Goal: Information Seeking & Learning: Learn about a topic

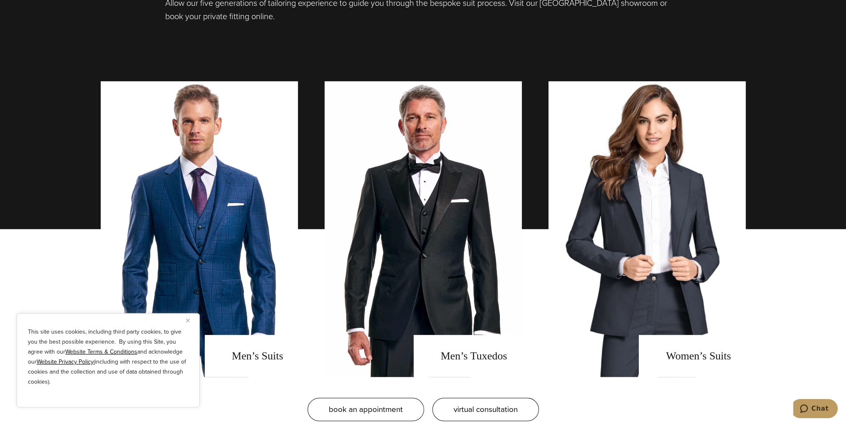
scroll to position [749, 0]
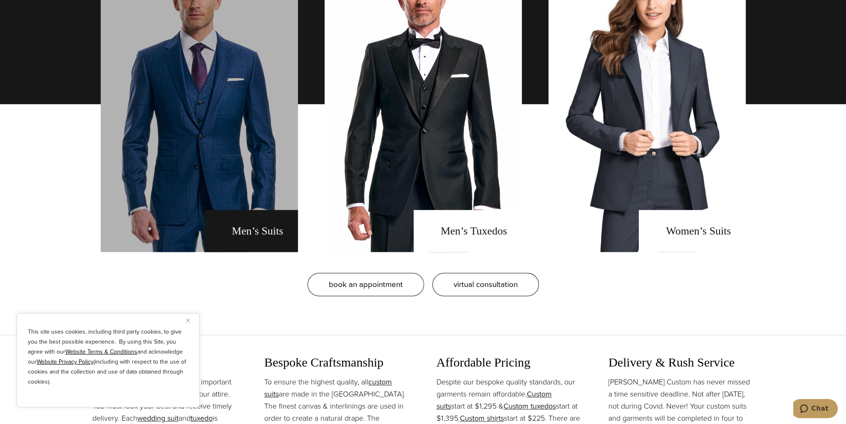
click at [254, 238] on link "men's suits" at bounding box center [199, 104] width 197 height 296
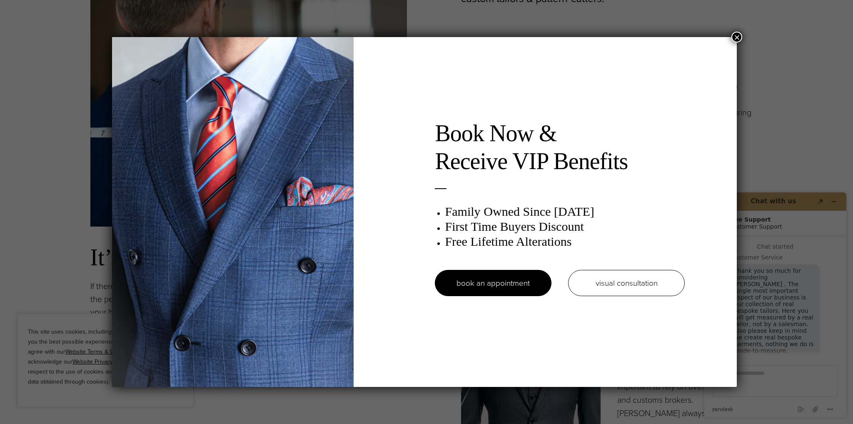
click at [738, 36] on button "×" at bounding box center [736, 37] width 11 height 11
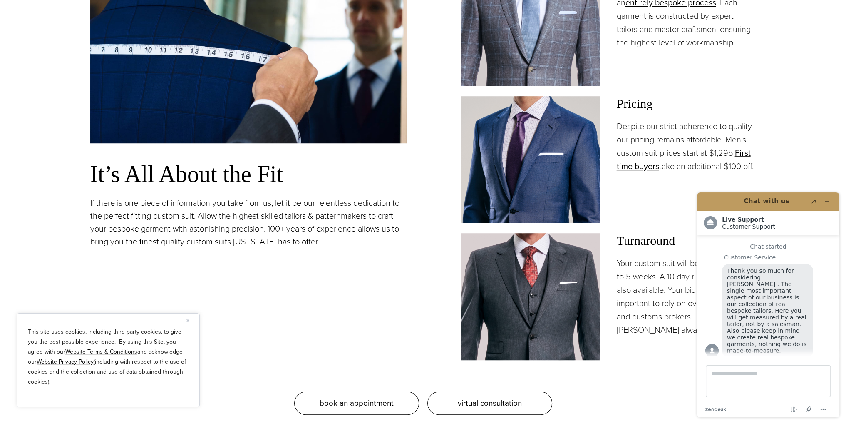
scroll to position [791, 0]
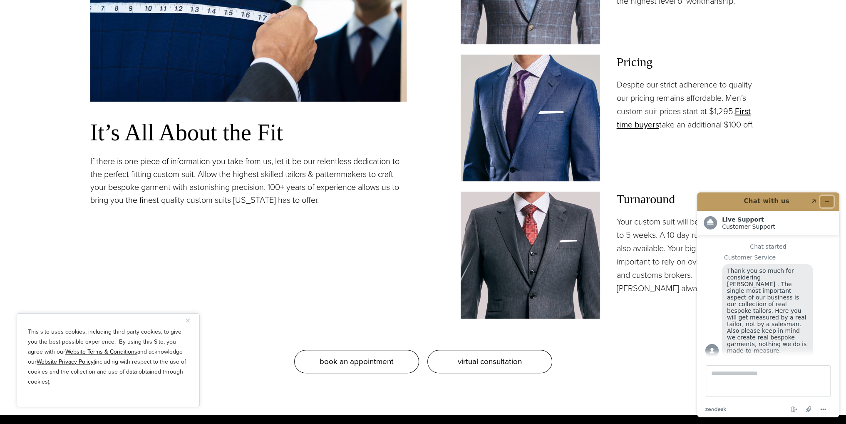
click at [829, 203] on icon "Minimize widget" at bounding box center [827, 202] width 6 height 6
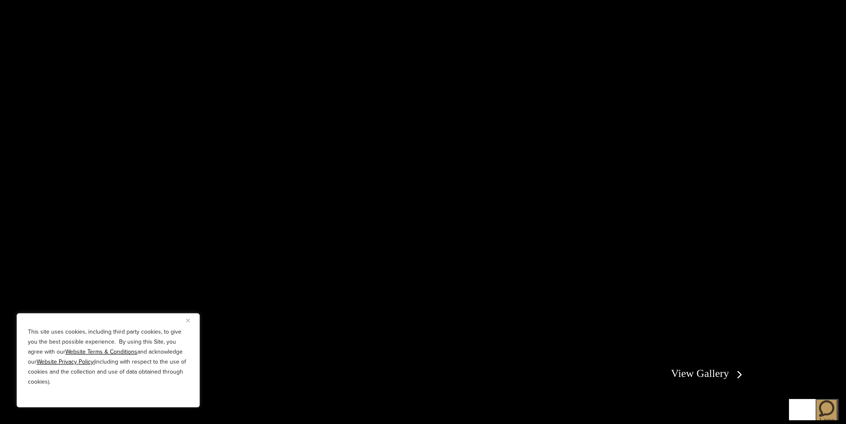
scroll to position [1832, 0]
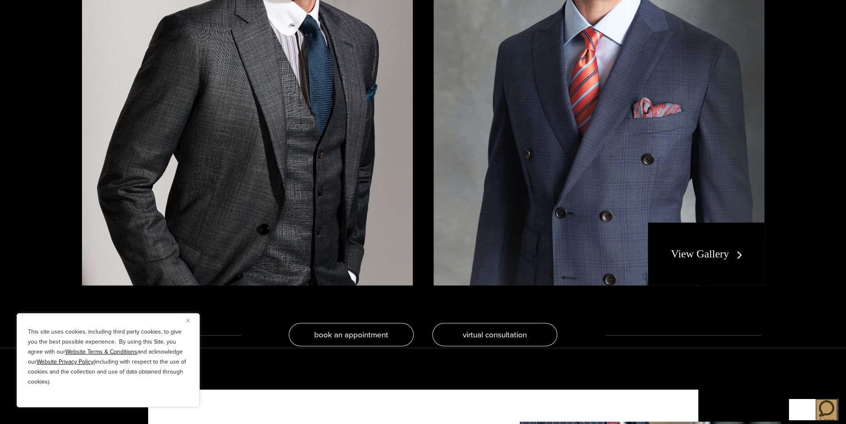
click at [703, 248] on link "View Gallery" at bounding box center [708, 254] width 75 height 12
